Goal: Task Accomplishment & Management: Use online tool/utility

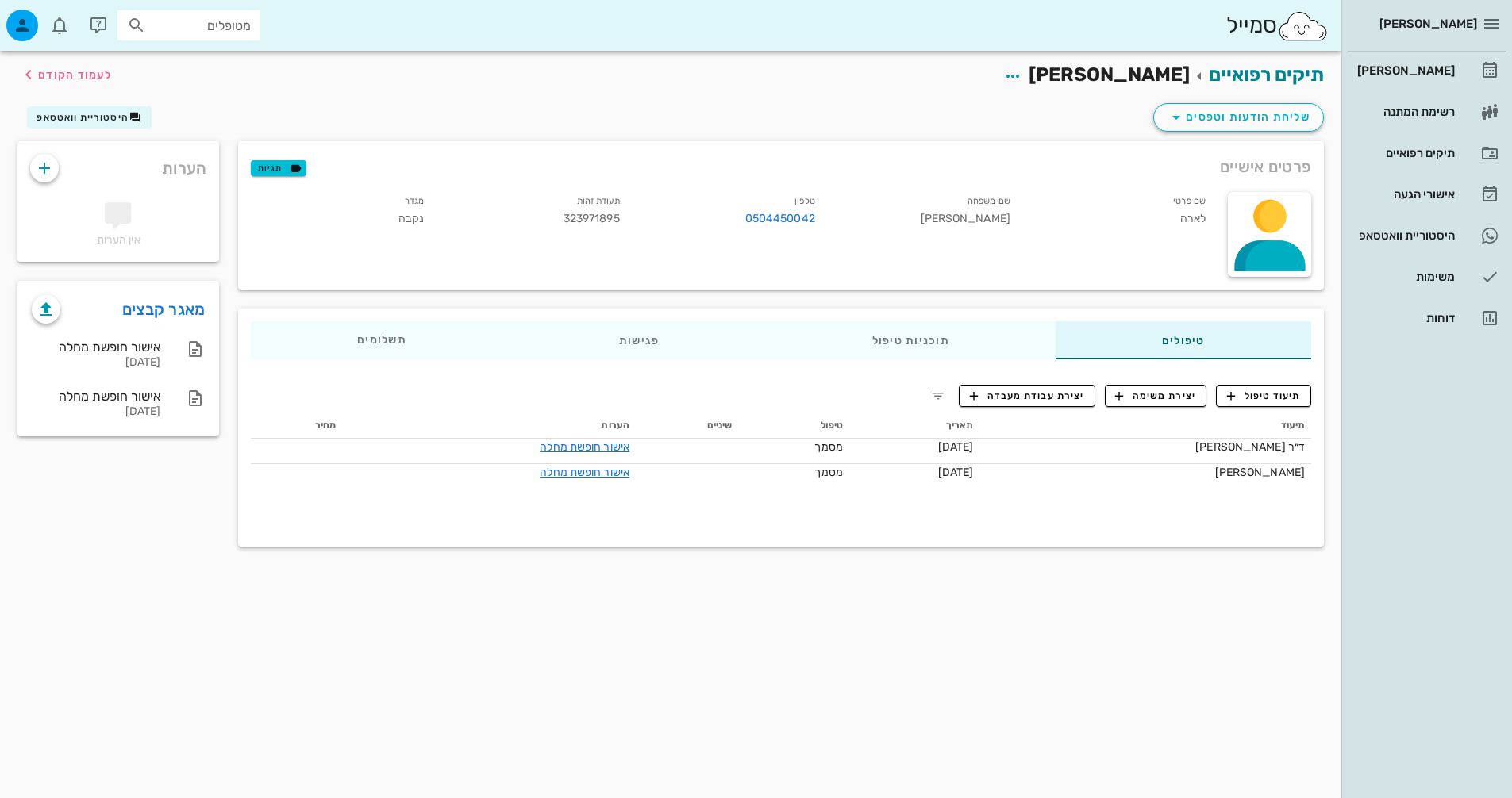
click at [1450, 27] on span "[PERSON_NAME]" at bounding box center [1428, 24] width 97 height 15
click at [1461, 19] on span "[PERSON_NAME]" at bounding box center [1428, 24] width 97 height 15
drag, startPoint x: 1410, startPoint y: 69, endPoint x: 1431, endPoint y: 96, distance: 34.2
click at [1431, 96] on link "רשימת המתנה" at bounding box center [1426, 112] width 158 height 38
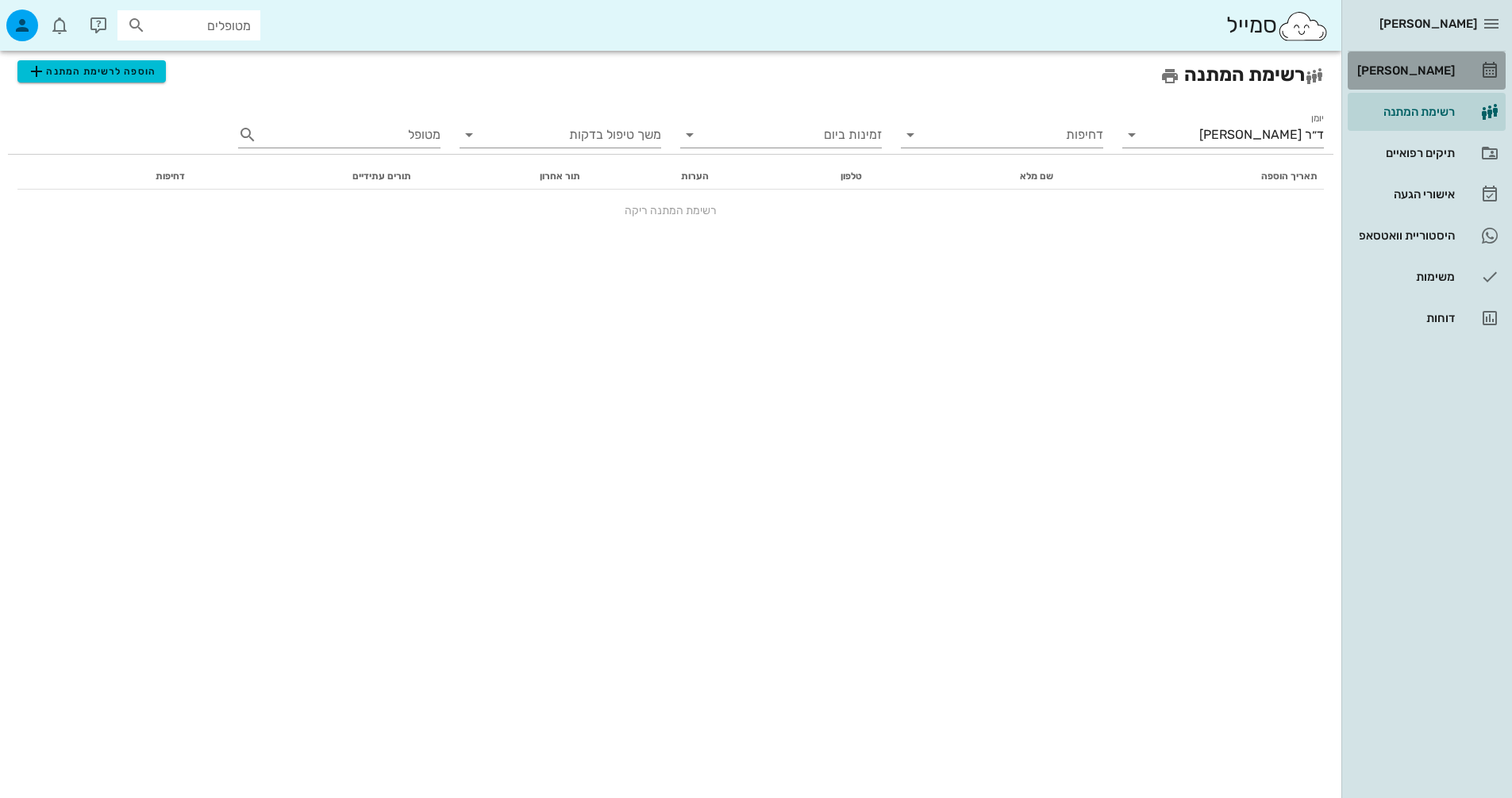
click at [1438, 66] on div "[PERSON_NAME]" at bounding box center [1404, 70] width 100 height 13
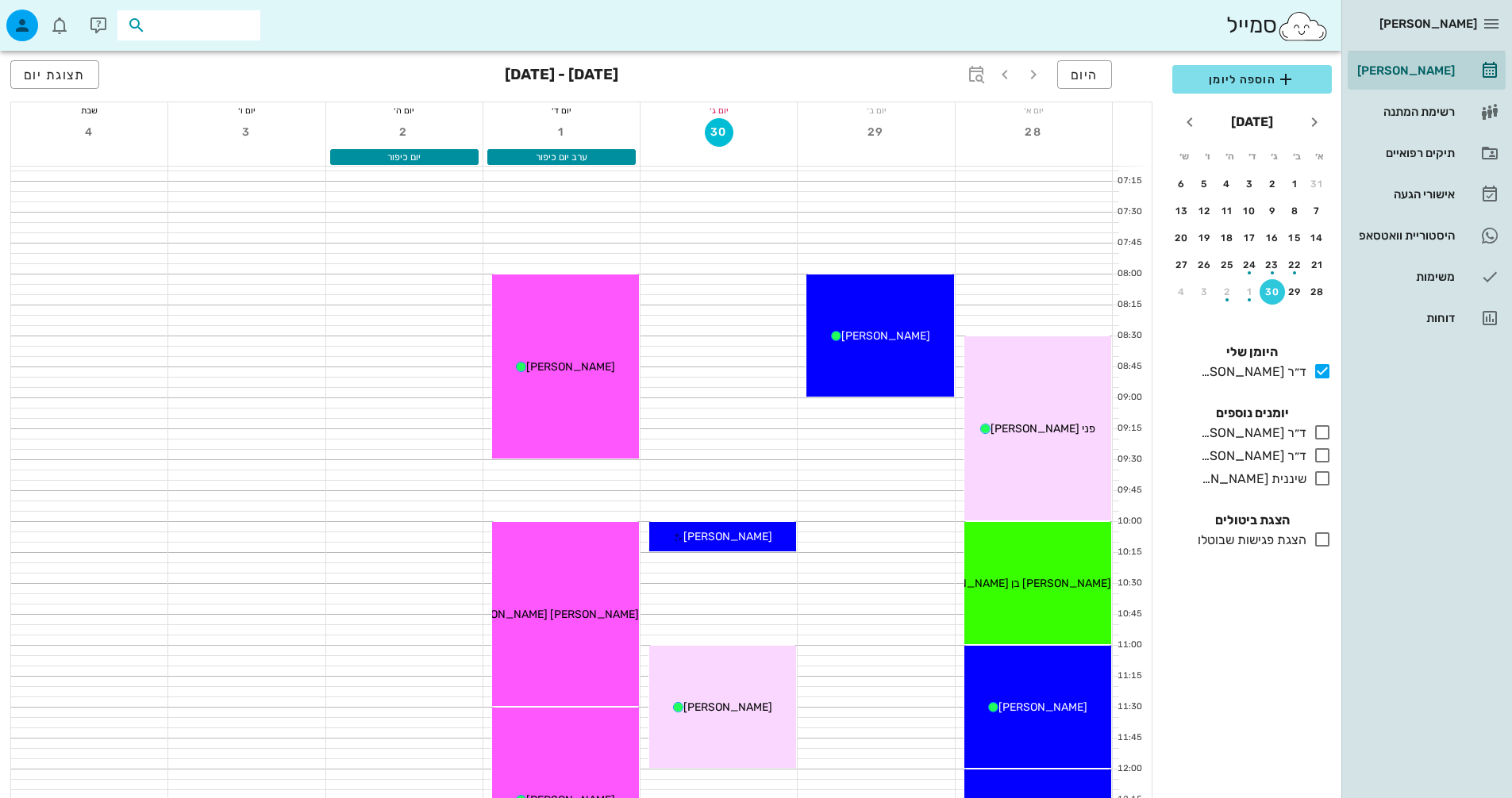
click at [203, 28] on input "text" at bounding box center [199, 25] width 101 height 20
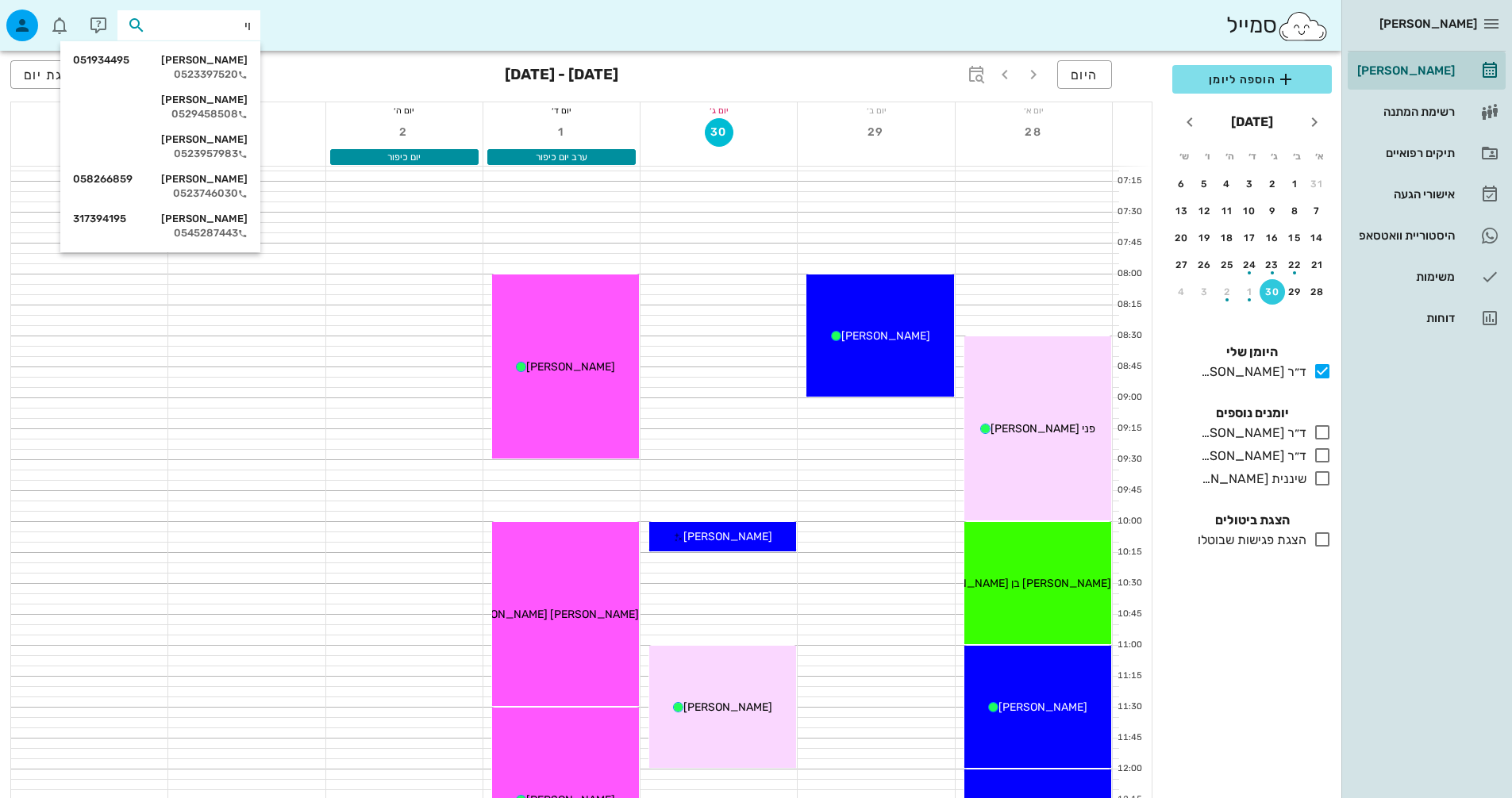
type input "[PERSON_NAME]"
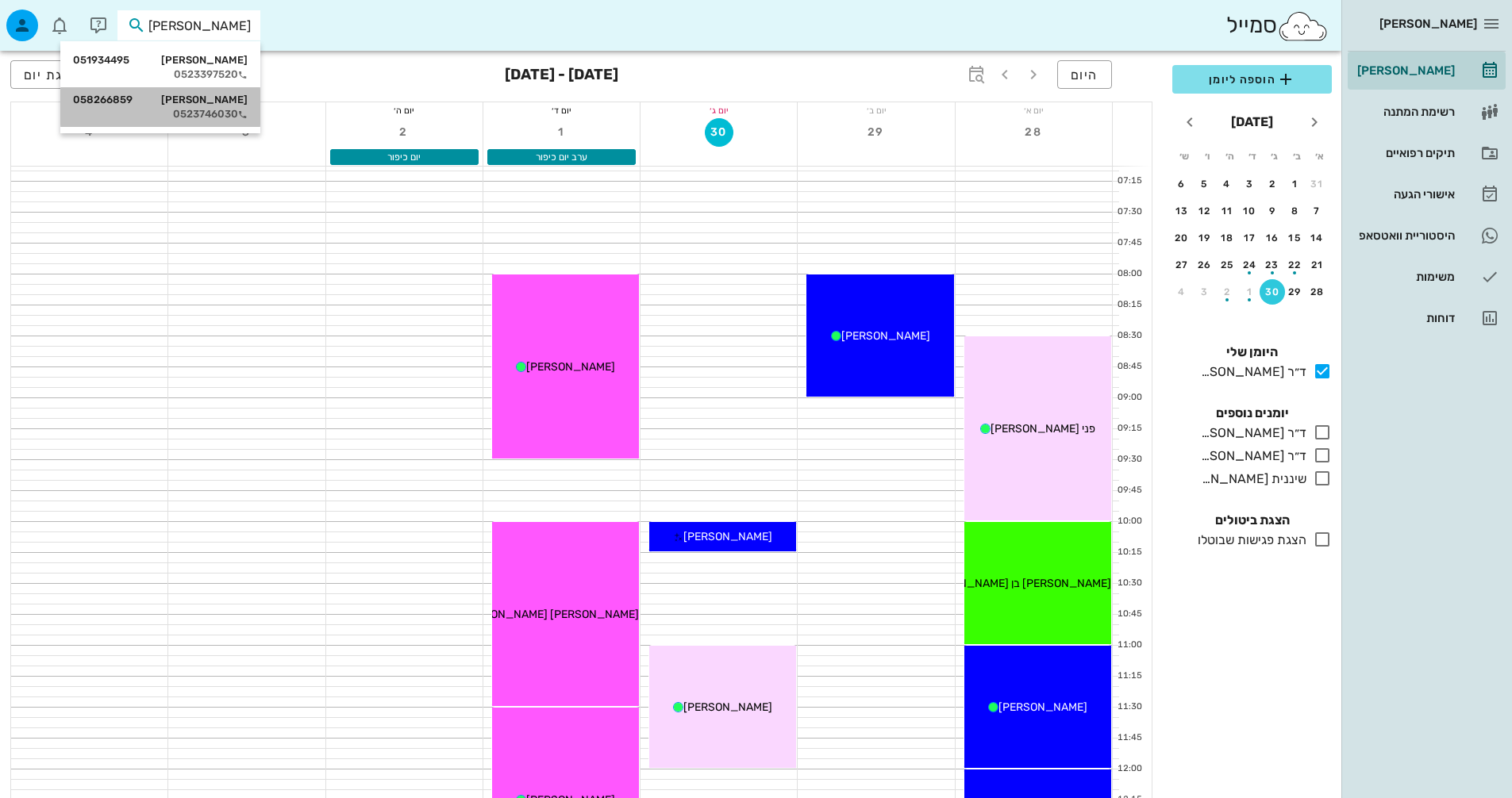
click at [203, 114] on div "0523746030" at bounding box center [160, 114] width 174 height 13
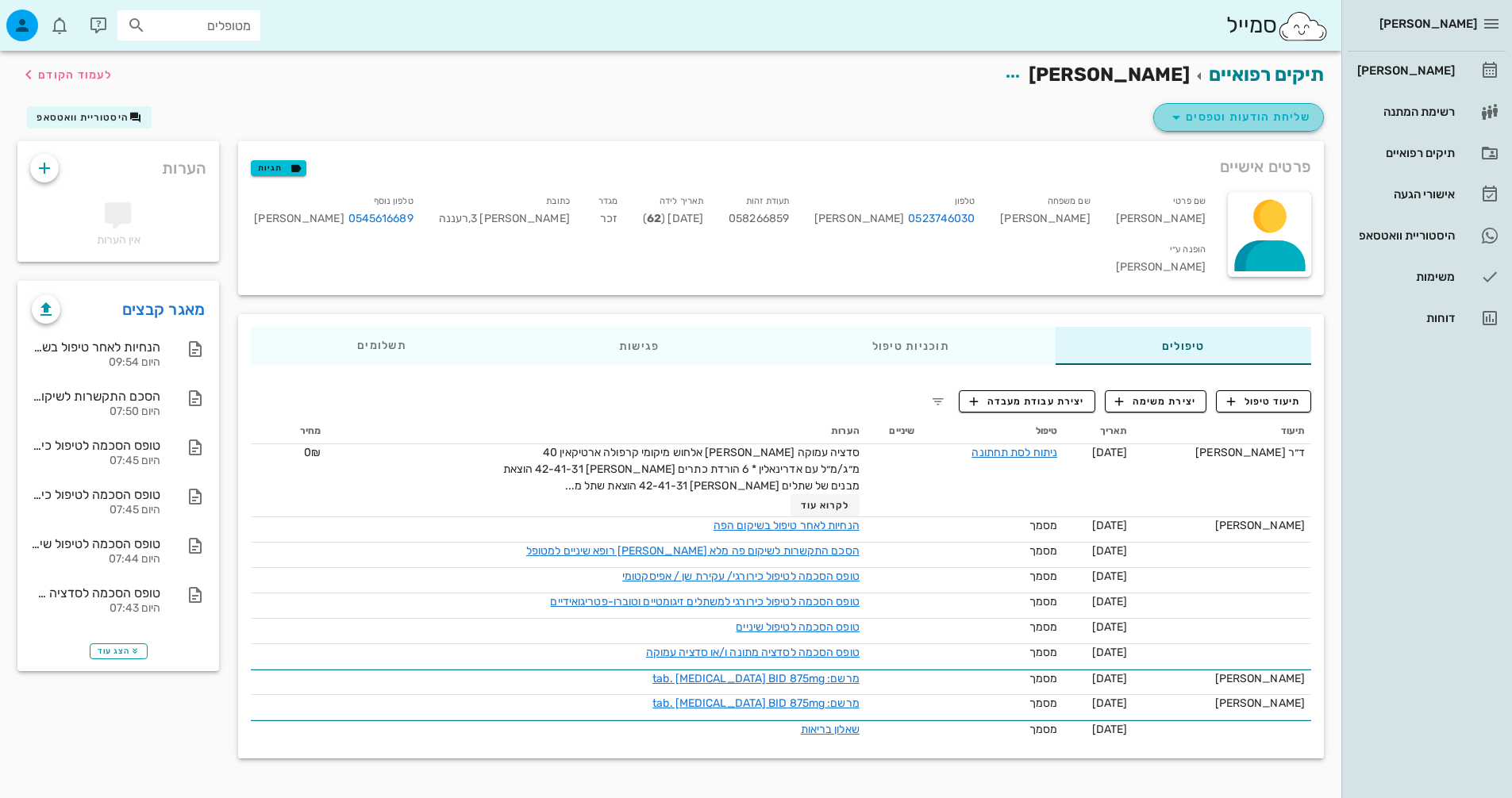
drag, startPoint x: 1232, startPoint y: 125, endPoint x: 1198, endPoint y: 109, distance: 37.6
click at [1198, 109] on span "שליחת הודעות וטפסים" at bounding box center [1238, 117] width 143 height 19
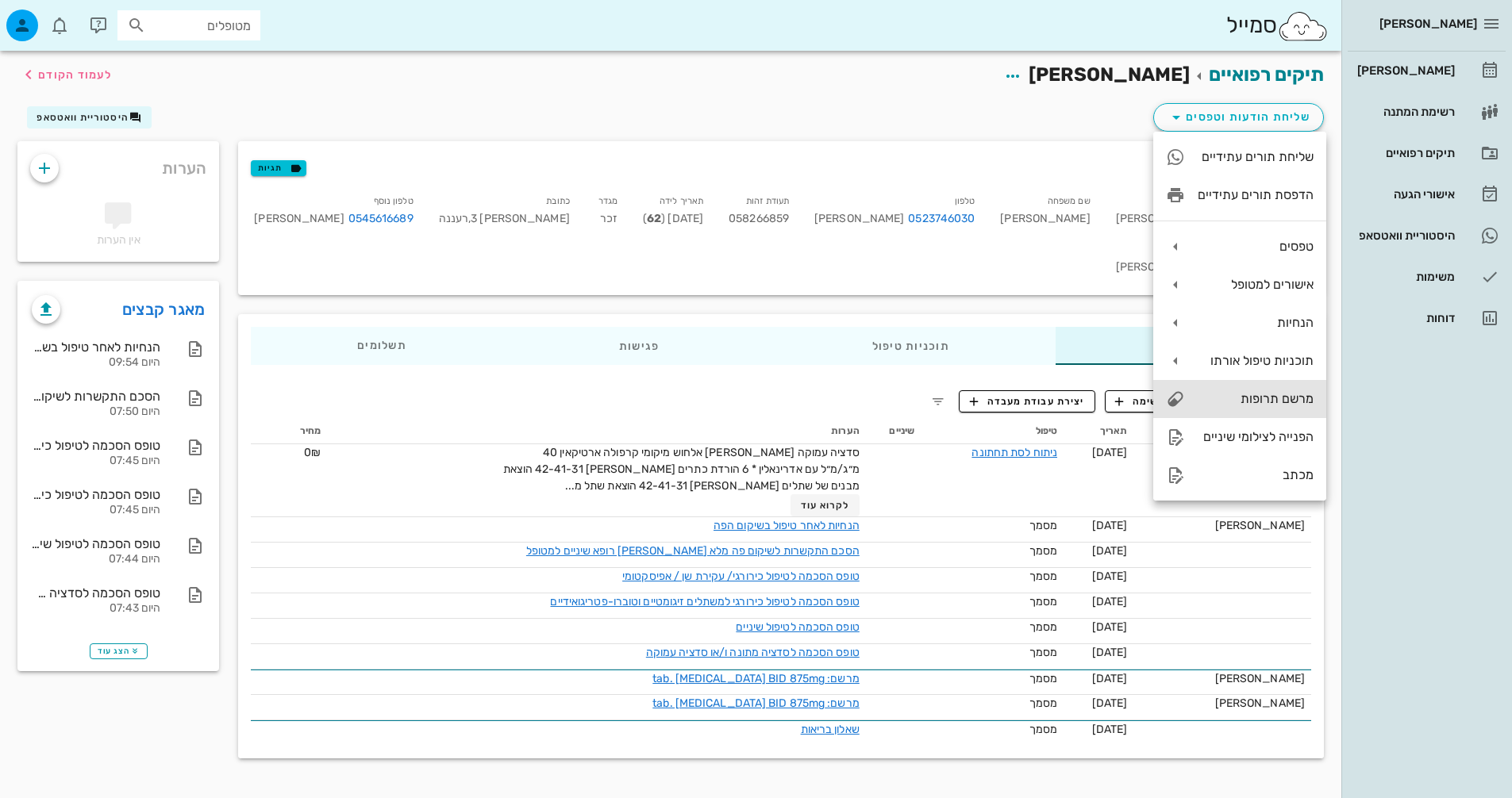
click at [1221, 407] on div "מרשם תרופות" at bounding box center [1255, 399] width 116 height 15
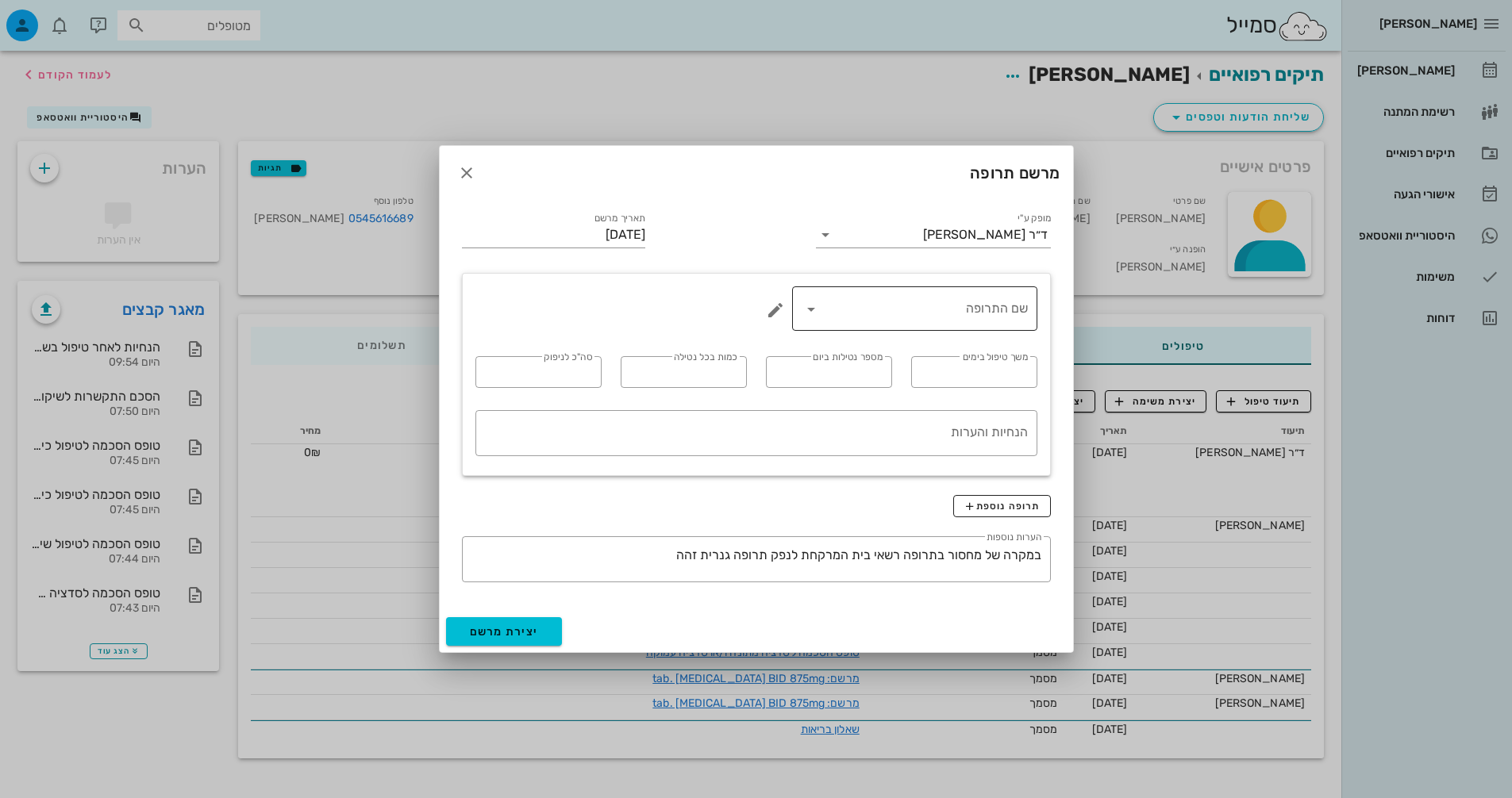
click at [989, 319] on input "שם התרופה" at bounding box center [926, 308] width 204 height 25
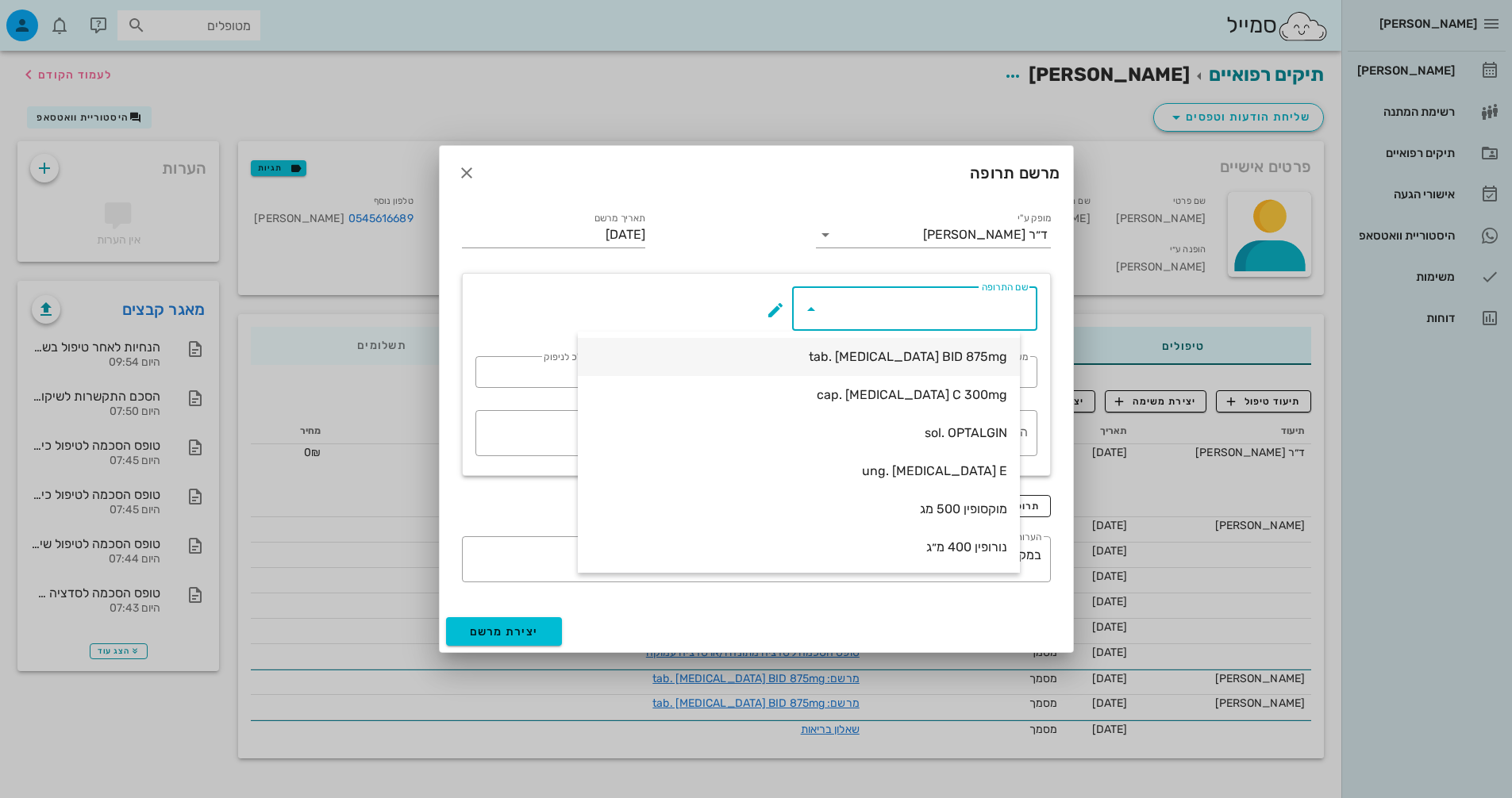
click at [963, 350] on div "tab. [MEDICAL_DATA] BID 875mg" at bounding box center [799, 356] width 416 height 15
type input "tab. [MEDICAL_DATA] BID 875mg"
type input "7"
type input "2"
type input "1"
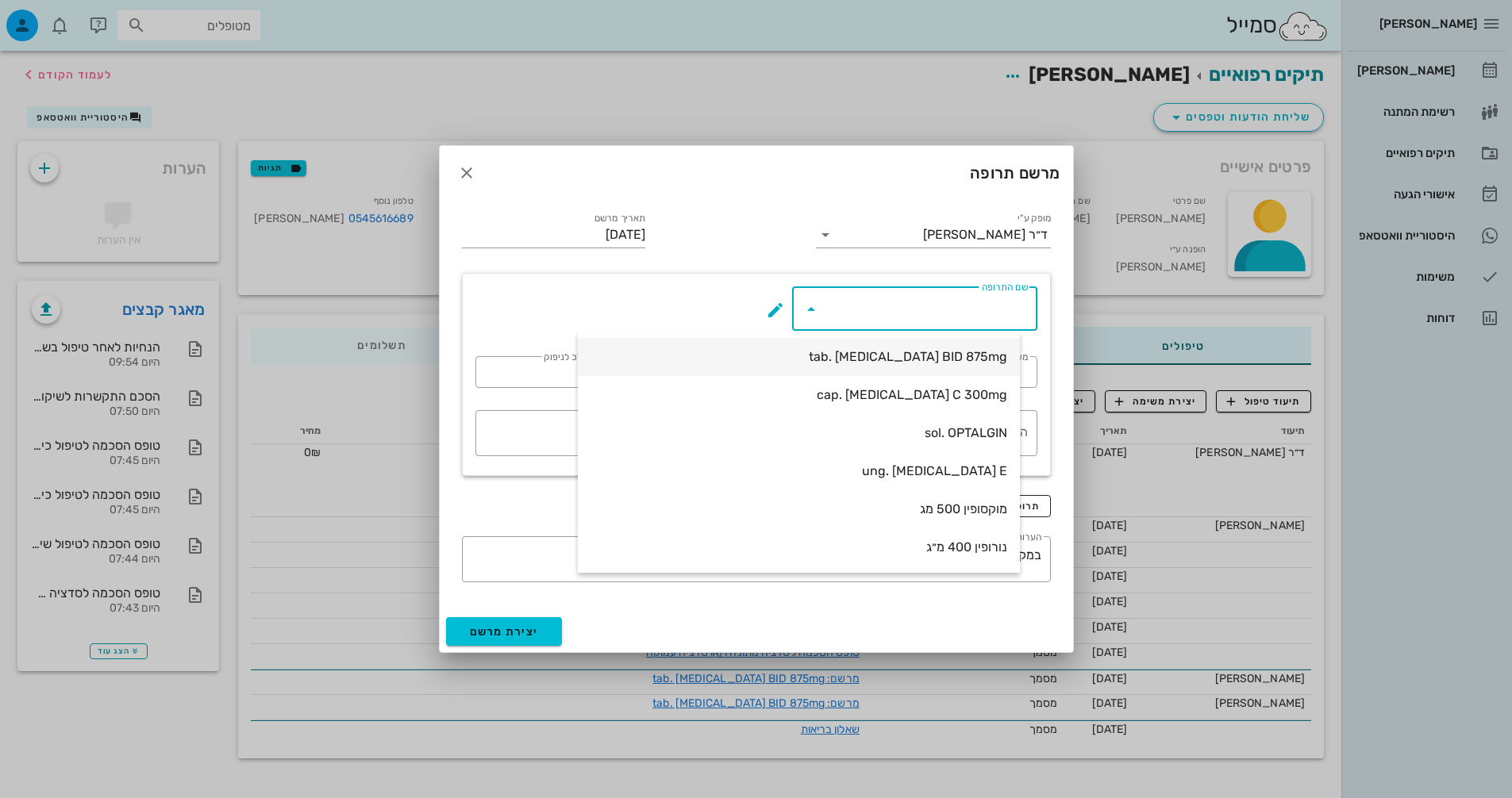
type input "14"
type textarea "טבליה אחת כל 12 שעות במשך 7 ימים"
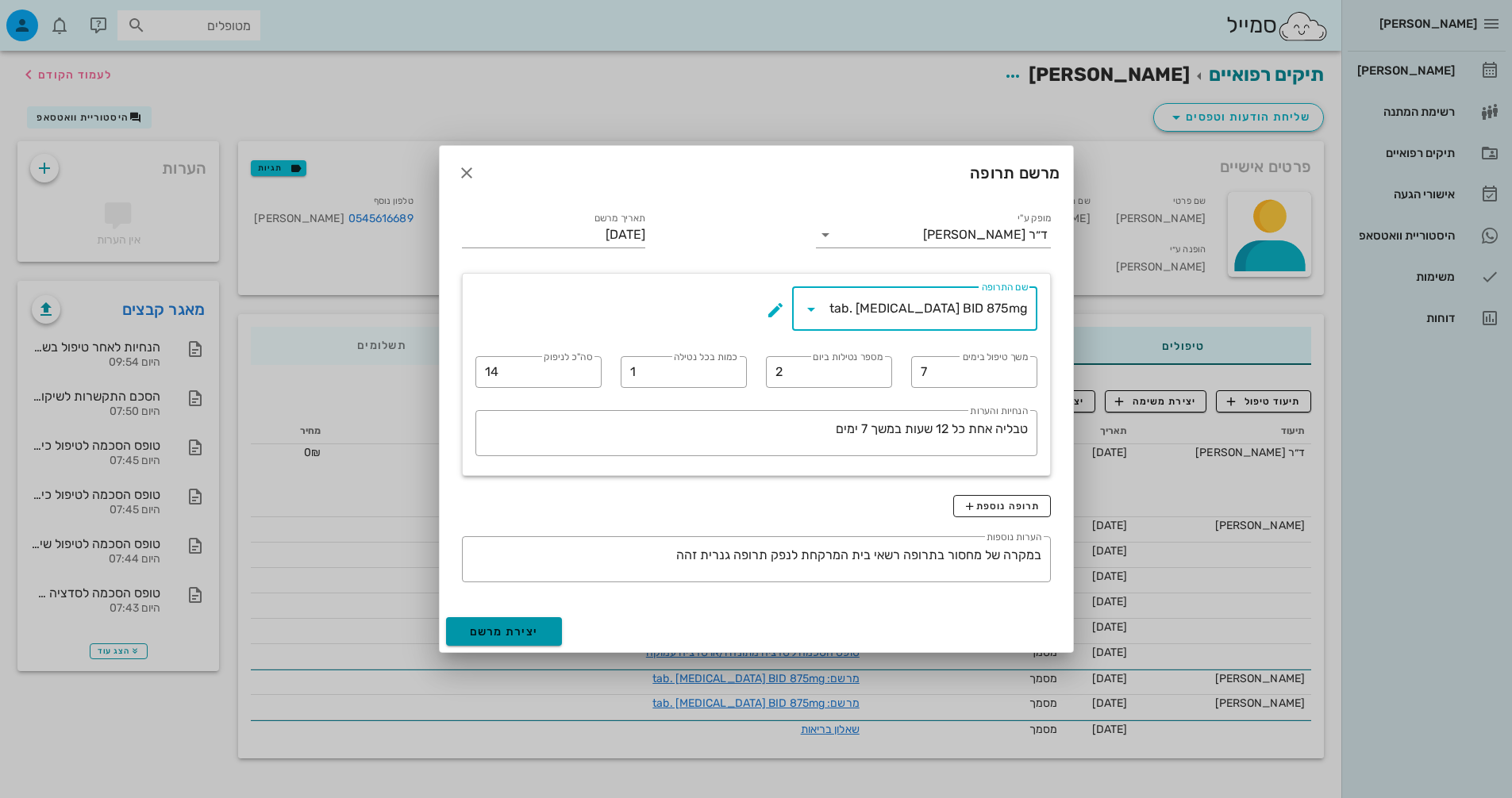
click at [522, 637] on span "יצירת מרשם" at bounding box center [504, 632] width 69 height 14
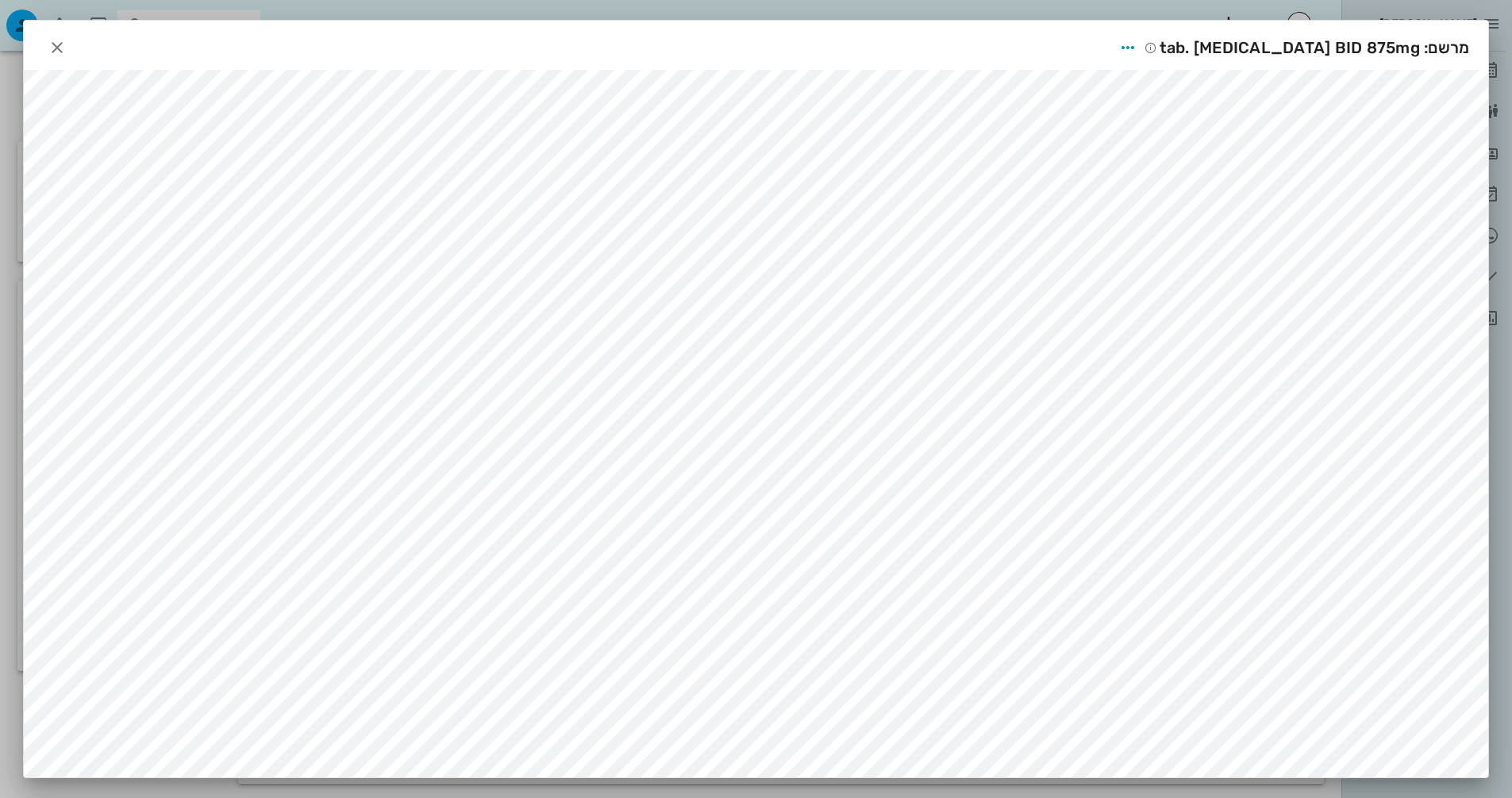
click at [1067, 49] on div "מרשם: tab. [MEDICAL_DATA] BID 875mg" at bounding box center [756, 45] width 1465 height 49
click at [1138, 53] on icon "button" at bounding box center [1128, 48] width 19 height 19
click at [1168, 120] on div "שיתוף" at bounding box center [1156, 125] width 44 height 15
click at [1071, 161] on div "שליחה בוואטסאפ" at bounding box center [1016, 169] width 145 height 38
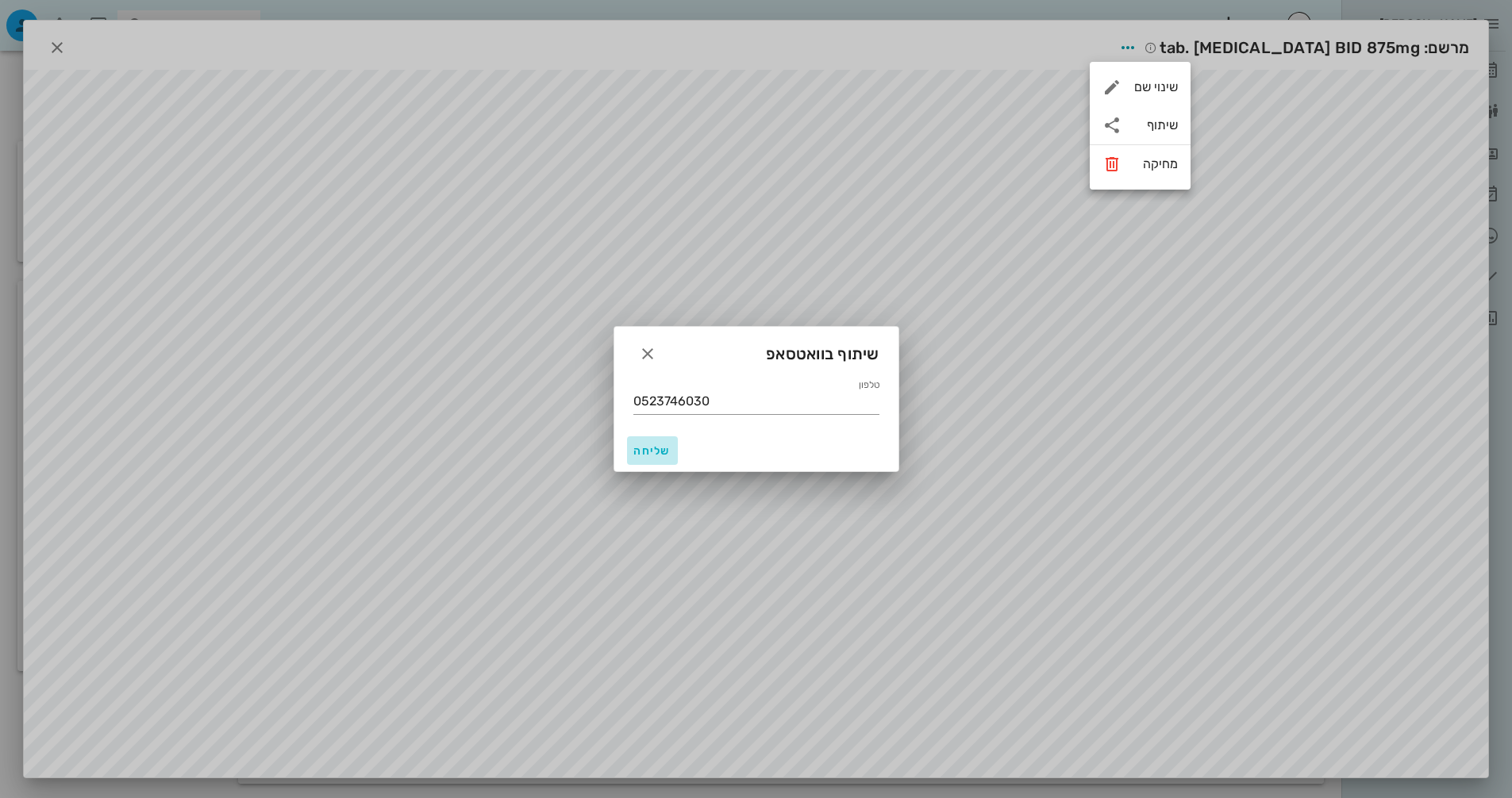
click at [656, 440] on button "שליחה" at bounding box center [652, 450] width 51 height 28
